Goal: Task Accomplishment & Management: Manage account settings

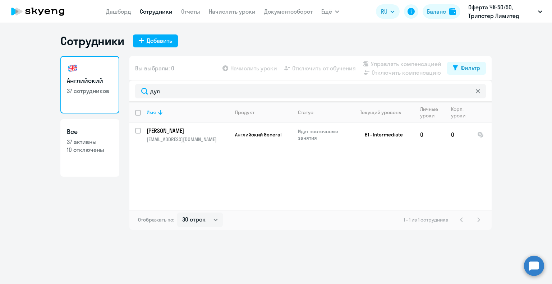
select select "30"
click at [129, 94] on div "Английский 37 сотрудников Все 37 активны 10 отключены Вы выбрали: 0 Начислить у…" at bounding box center [275, 143] width 431 height 174
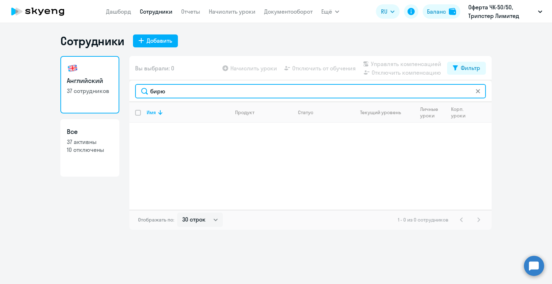
drag, startPoint x: 138, startPoint y: 89, endPoint x: 130, endPoint y: 88, distance: 8.3
click at [130, 88] on div "бирю" at bounding box center [310, 91] width 362 height 22
type input "цука"
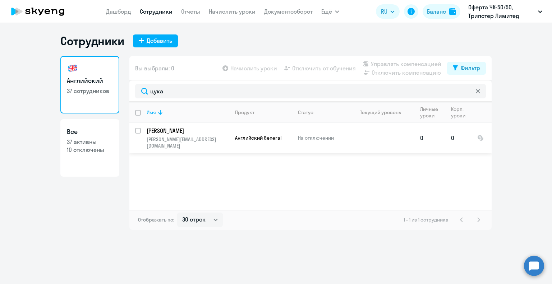
click at [178, 129] on p "[PERSON_NAME]" at bounding box center [187, 131] width 81 height 8
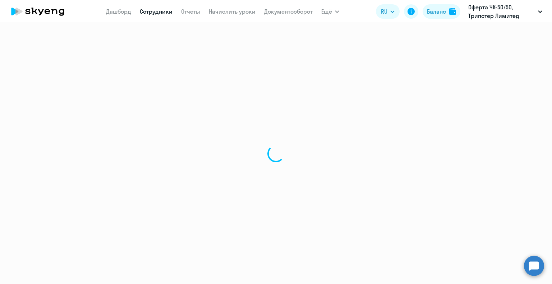
select select "english"
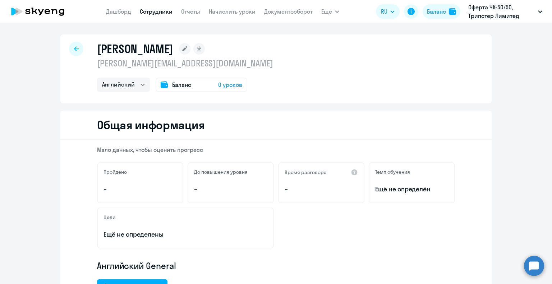
select select "30"
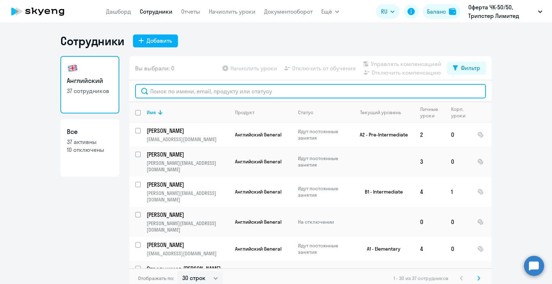
click at [178, 93] on input "text" at bounding box center [310, 91] width 351 height 14
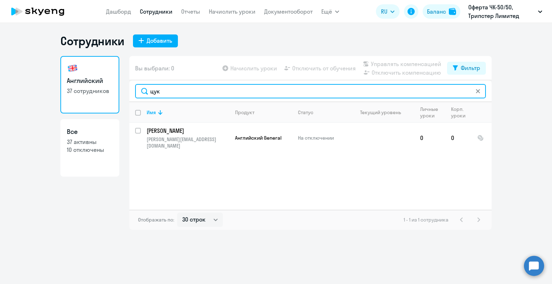
drag, startPoint x: 170, startPoint y: 93, endPoint x: 137, endPoint y: 91, distance: 32.8
click at [137, 91] on input "цук" at bounding box center [310, 91] width 351 height 14
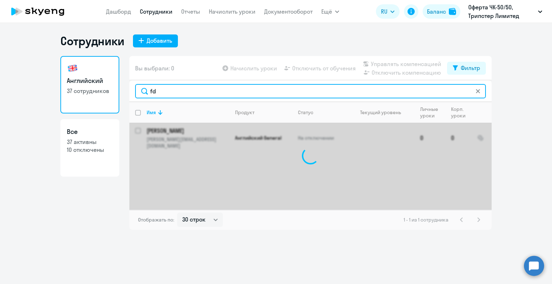
type input "f"
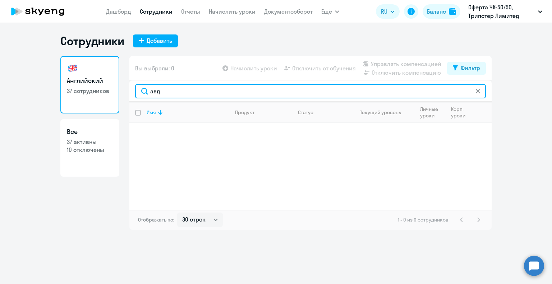
drag, startPoint x: 155, startPoint y: 92, endPoint x: 158, endPoint y: 76, distance: 15.7
click at [148, 89] on input "авд" at bounding box center [310, 91] width 351 height 14
click at [170, 91] on input "каре" at bounding box center [310, 91] width 351 height 14
type input "к"
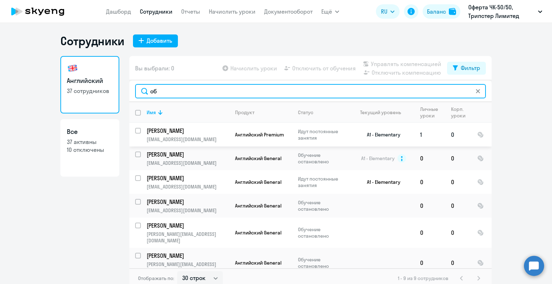
type input "об"
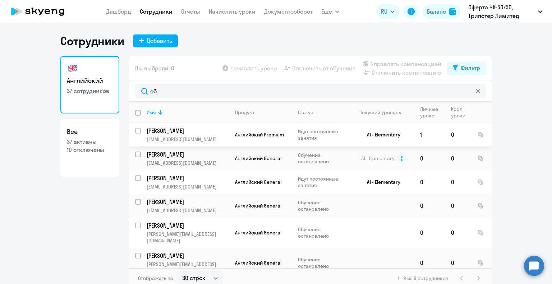
click at [174, 135] on td "[PERSON_NAME] [PERSON_NAME][EMAIL_ADDRESS][DOMAIN_NAME]" at bounding box center [185, 135] width 88 height 24
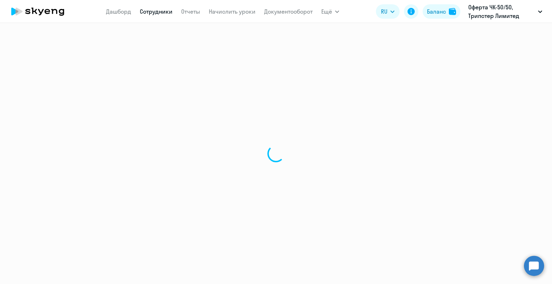
select select "english"
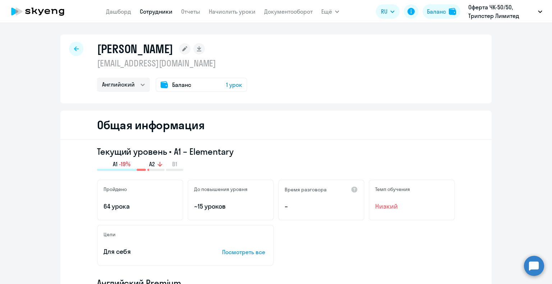
click at [75, 47] on icon at bounding box center [76, 48] width 5 height 5
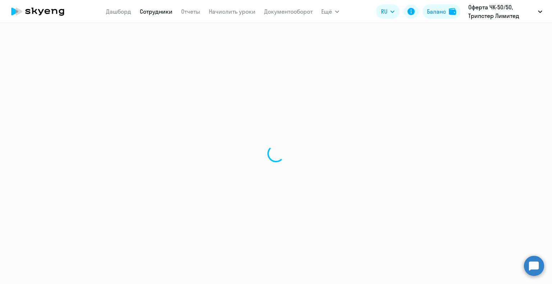
select select "30"
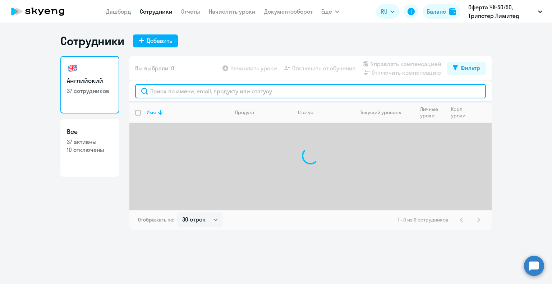
click at [169, 90] on input "text" at bounding box center [310, 91] width 351 height 14
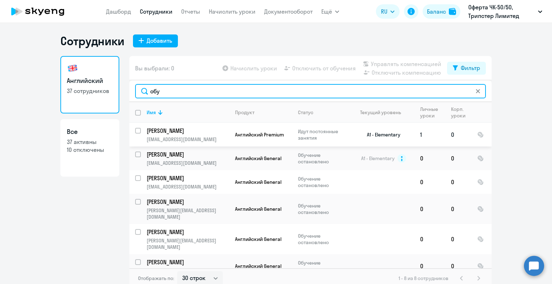
type input "обу"
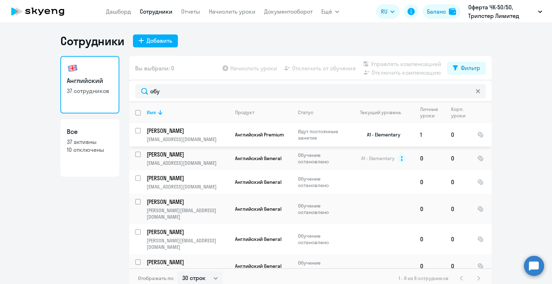
click at [135, 130] on input "select row 37637092" at bounding box center [142, 135] width 14 height 14
checkbox input "true"
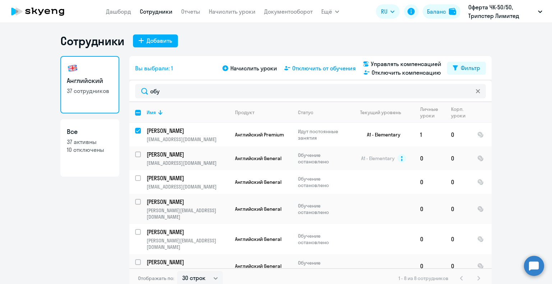
click at [321, 69] on span "Отключить от обучения" at bounding box center [324, 68] width 64 height 9
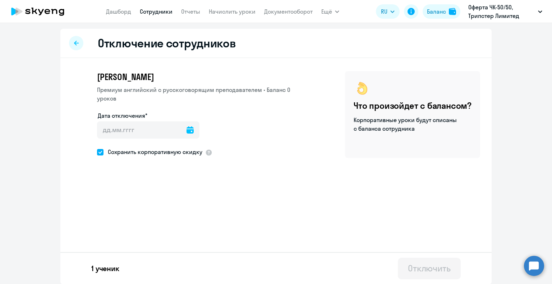
click at [186, 130] on icon at bounding box center [189, 129] width 7 height 7
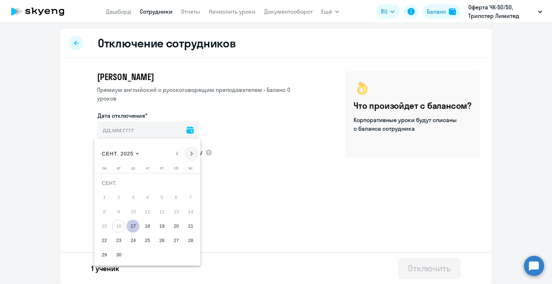
click at [194, 155] on span "Next month" at bounding box center [191, 154] width 14 height 14
click at [132, 198] on span "1" at bounding box center [132, 197] width 13 height 13
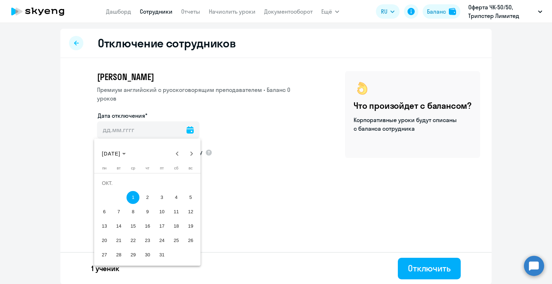
type input "[DATE]"
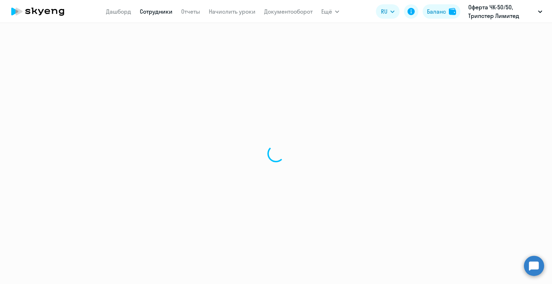
select select "30"
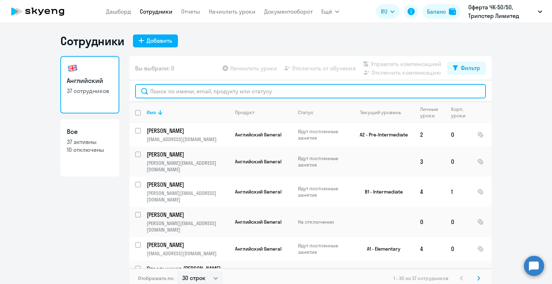
click at [169, 91] on input "text" at bounding box center [310, 91] width 351 height 14
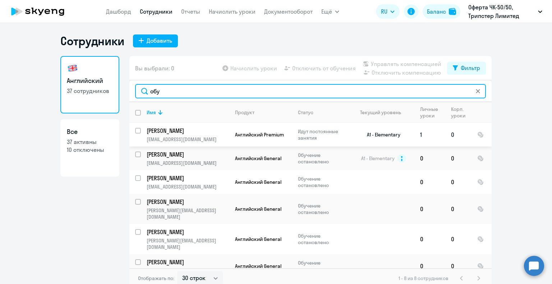
type input "обу"
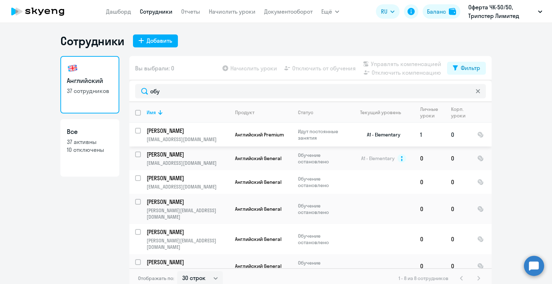
click at [184, 128] on p "[PERSON_NAME]" at bounding box center [187, 131] width 81 height 8
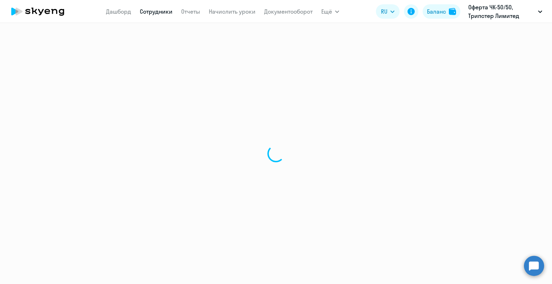
select select "english"
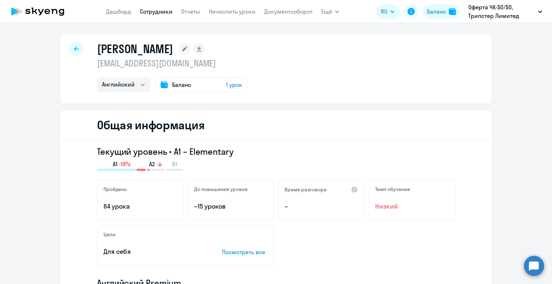
click at [75, 46] on icon at bounding box center [76, 48] width 5 height 5
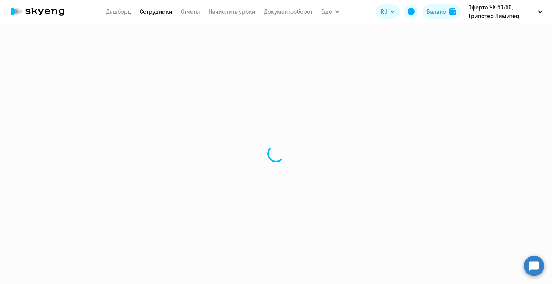
select select "30"
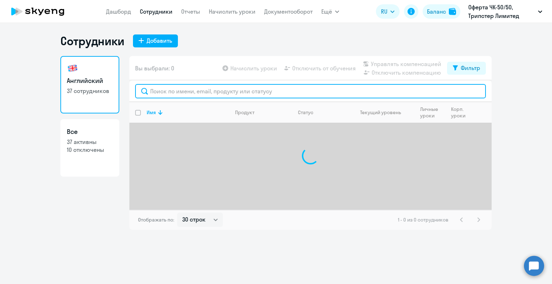
click at [165, 90] on input "text" at bounding box center [310, 91] width 351 height 14
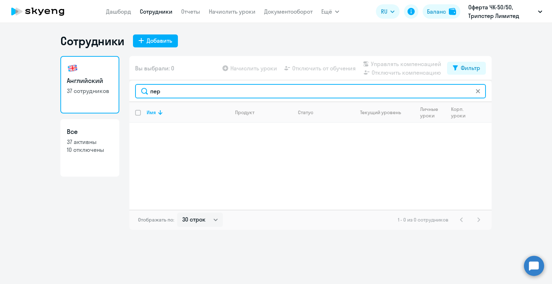
drag, startPoint x: 164, startPoint y: 91, endPoint x: 134, endPoint y: 84, distance: 30.4
click at [134, 84] on div "пер" at bounding box center [310, 91] width 362 height 22
drag, startPoint x: 154, startPoint y: 90, endPoint x: 148, endPoint y: 91, distance: 5.6
click at [149, 91] on input "смо" at bounding box center [310, 91] width 351 height 14
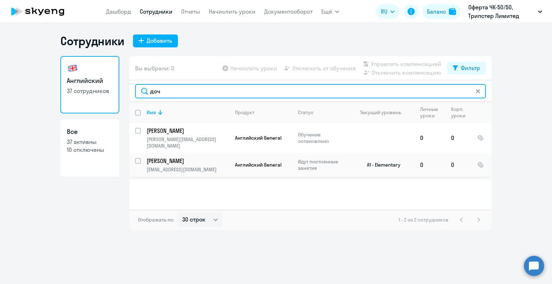
type input "доч"
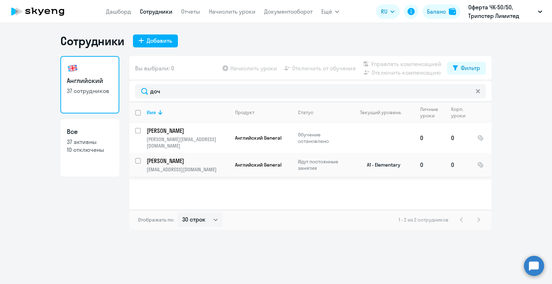
click at [171, 157] on p "[PERSON_NAME]" at bounding box center [187, 161] width 81 height 8
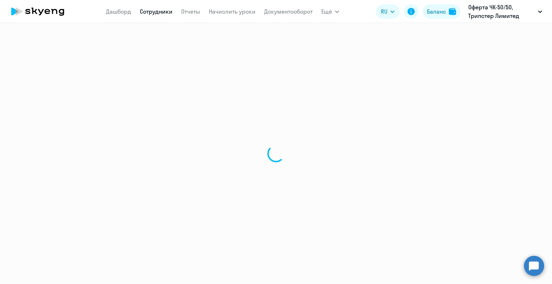
select select "english"
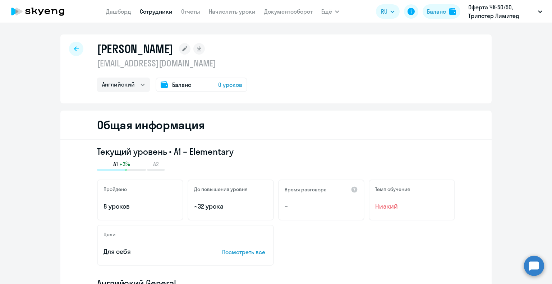
click at [74, 50] on icon at bounding box center [76, 48] width 5 height 5
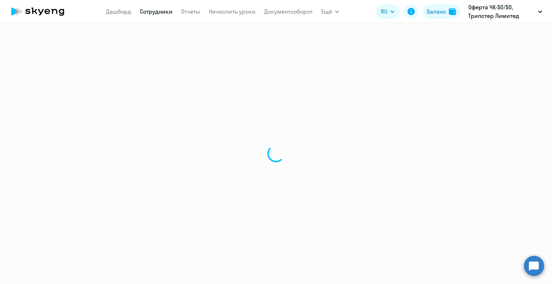
select select "30"
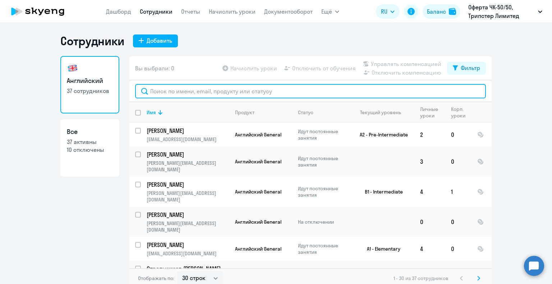
click at [187, 90] on input "text" at bounding box center [310, 91] width 351 height 14
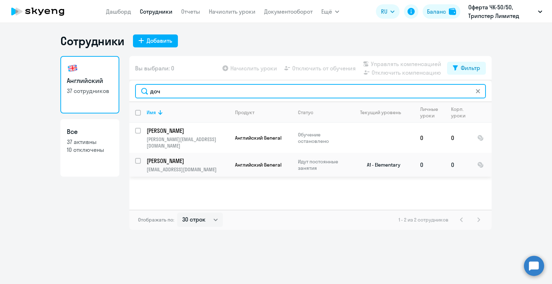
type input "доч"
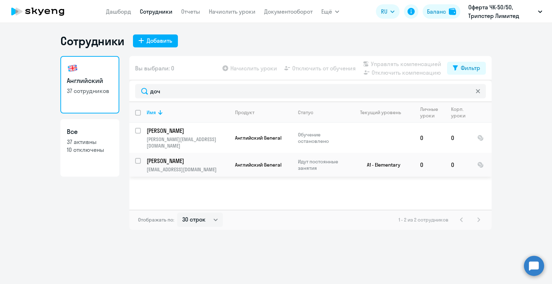
drag, startPoint x: 139, startPoint y: 155, endPoint x: 175, endPoint y: 193, distance: 52.3
click at [139, 158] on input "select row 40996180" at bounding box center [142, 165] width 14 height 14
checkbox input "true"
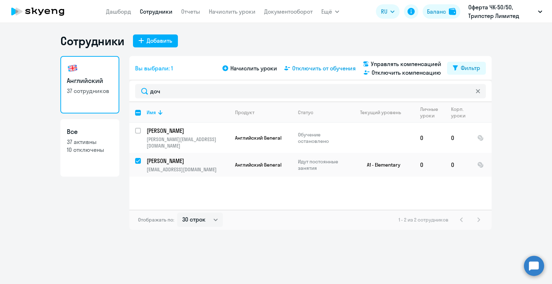
click at [332, 70] on span "Отключить от обучения" at bounding box center [324, 68] width 64 height 9
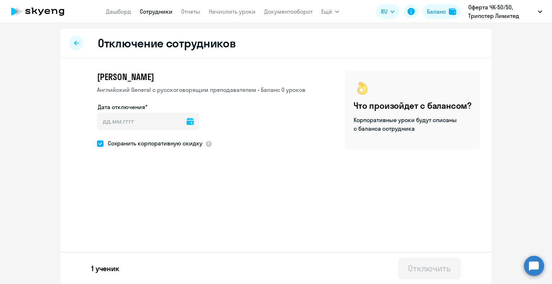
click at [186, 121] on icon at bounding box center [189, 121] width 7 height 7
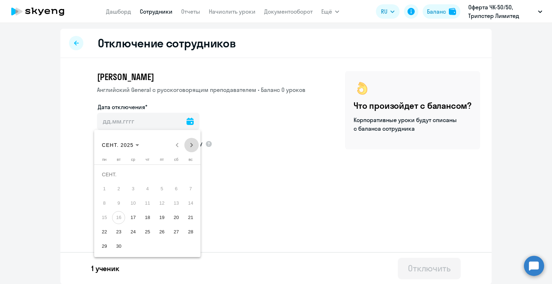
click at [192, 143] on span "Next month" at bounding box center [191, 145] width 14 height 14
click at [131, 186] on span "1" at bounding box center [132, 189] width 13 height 13
type input "[DATE]"
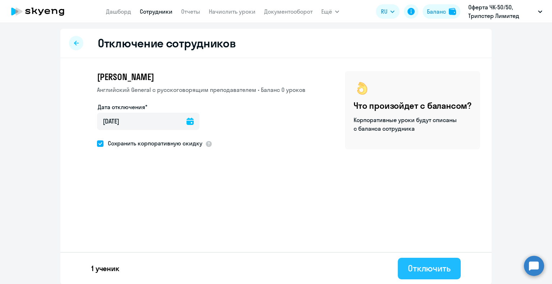
click at [421, 268] on div "Отключить" at bounding box center [429, 268] width 43 height 11
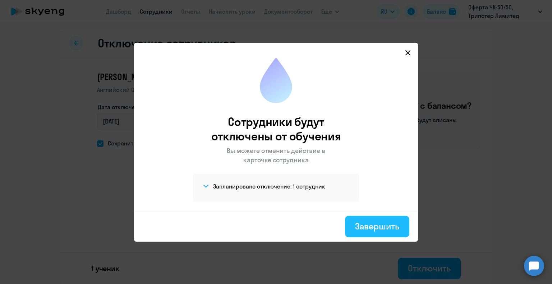
click at [378, 225] on div "Завершить" at bounding box center [377, 226] width 44 height 11
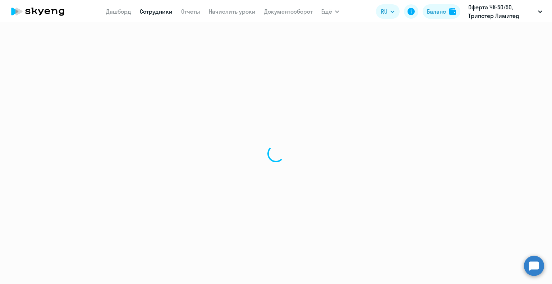
select select "30"
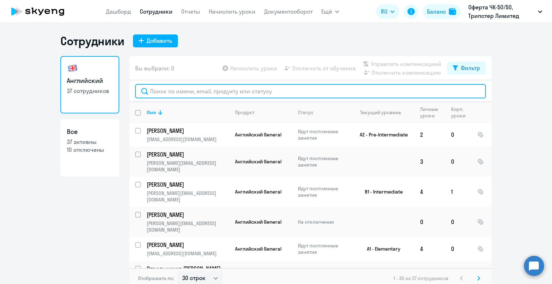
click at [163, 91] on input "text" at bounding box center [310, 91] width 351 height 14
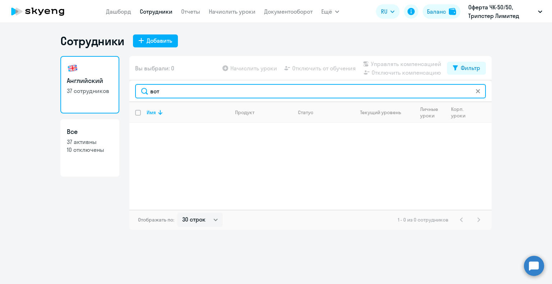
drag, startPoint x: 166, startPoint y: 93, endPoint x: 142, endPoint y: 91, distance: 23.4
click at [142, 92] on input "вот" at bounding box center [310, 91] width 351 height 14
drag, startPoint x: 166, startPoint y: 90, endPoint x: 129, endPoint y: 91, distance: 36.7
click at [131, 91] on div "бело" at bounding box center [310, 91] width 362 height 22
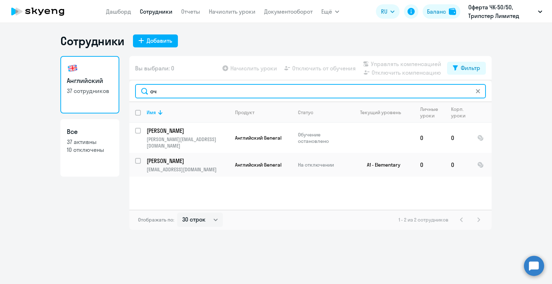
type input "оч"
